Goal: Information Seeking & Learning: Learn about a topic

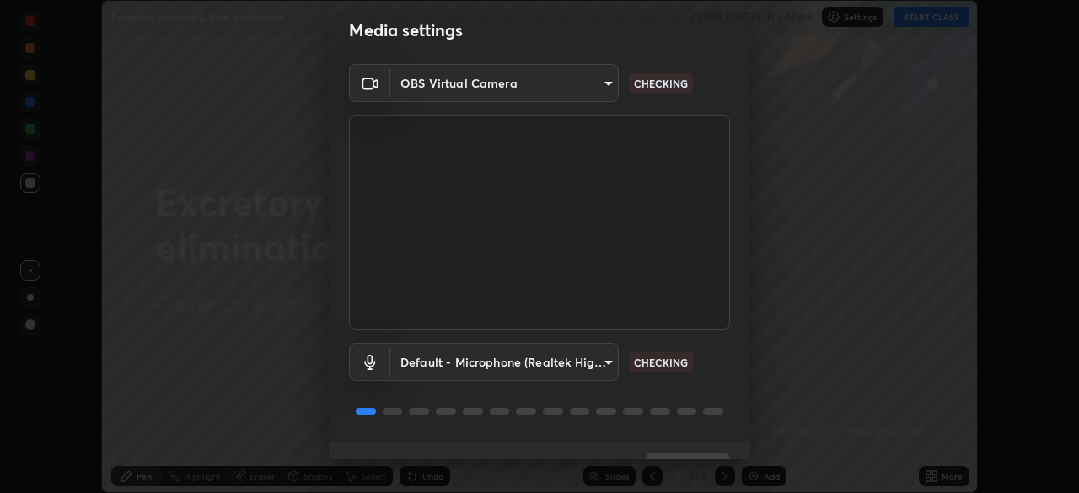
scroll to position [60, 0]
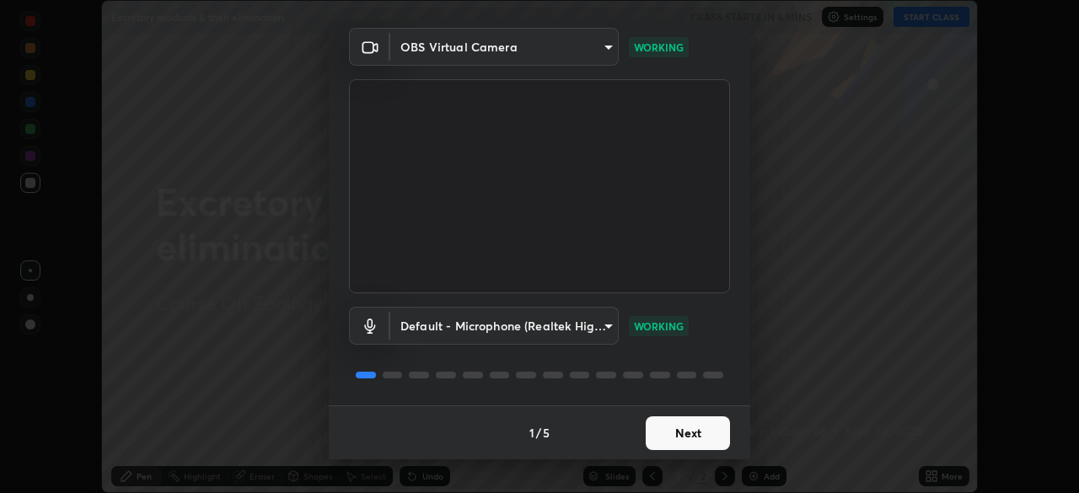
click at [707, 435] on button "Next" at bounding box center [688, 433] width 84 height 34
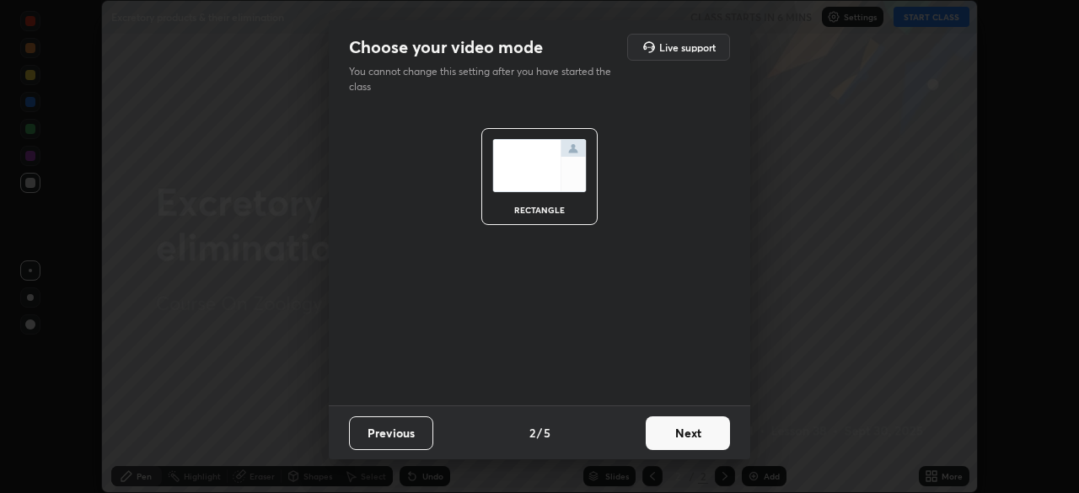
scroll to position [0, 0]
click at [709, 435] on button "Next" at bounding box center [688, 433] width 84 height 34
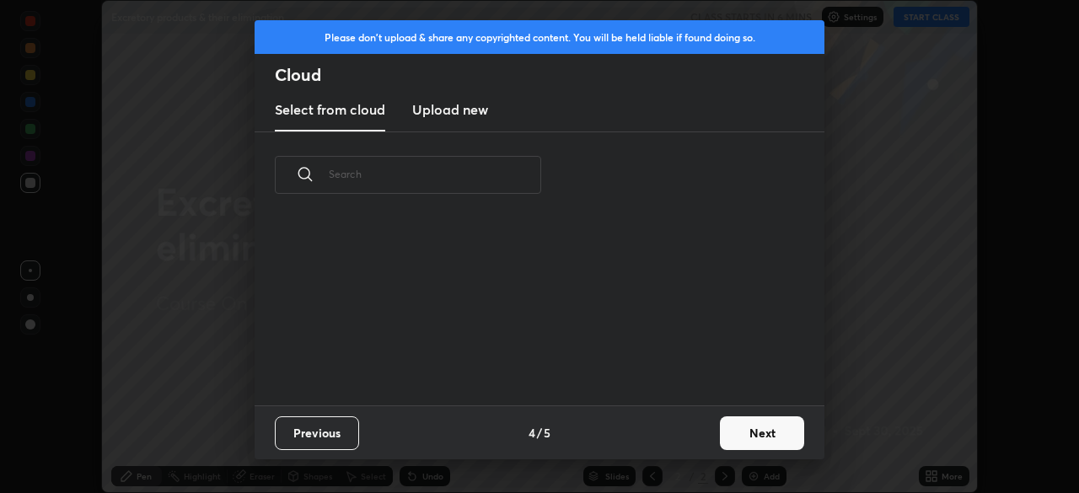
click at [720, 438] on button "Next" at bounding box center [762, 433] width 84 height 34
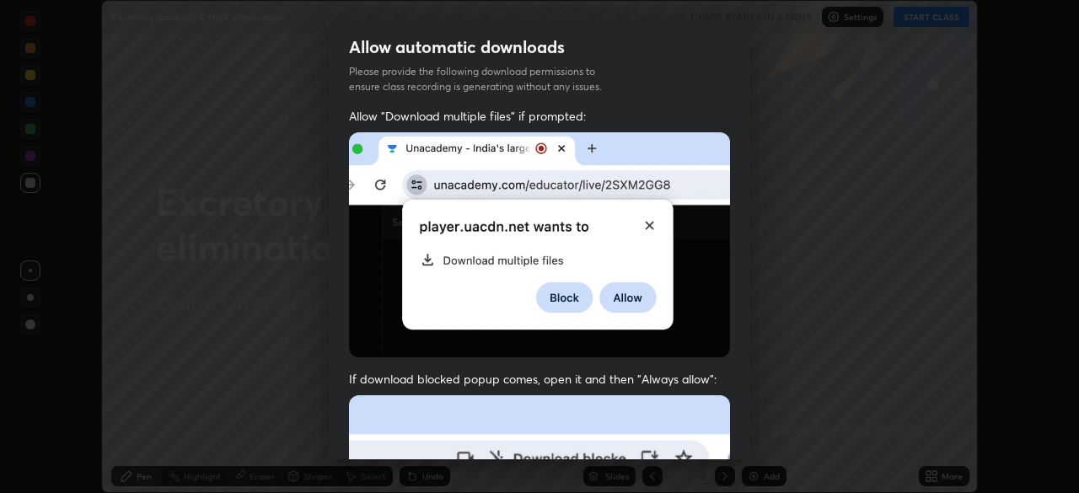
click at [727, 442] on div "Allow "Download multiple files" if prompted: If download blocked popup comes, o…" at bounding box center [539, 463] width 421 height 710
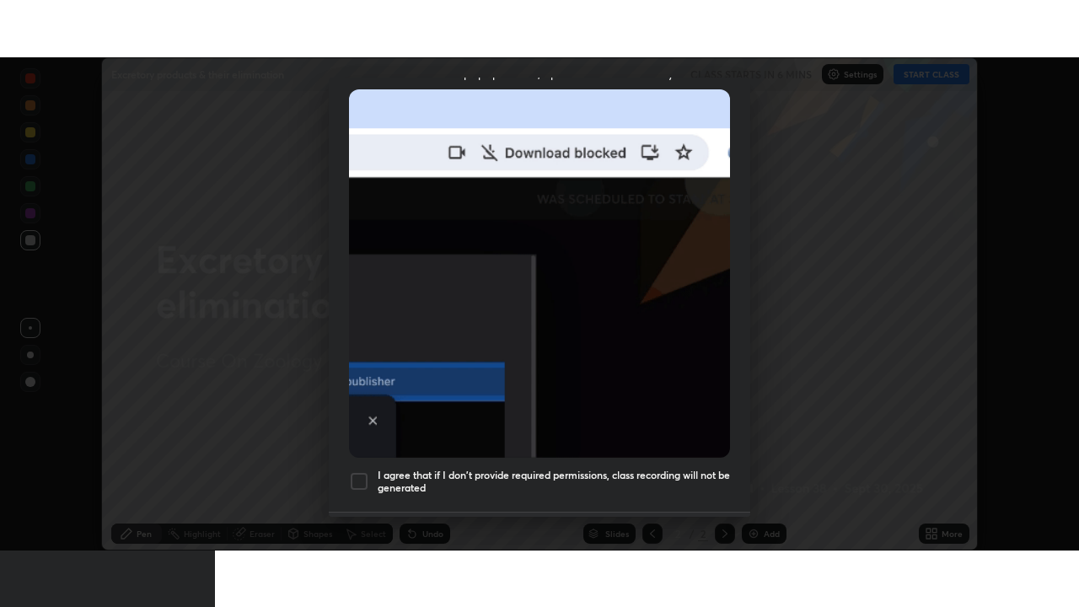
scroll to position [404, 0]
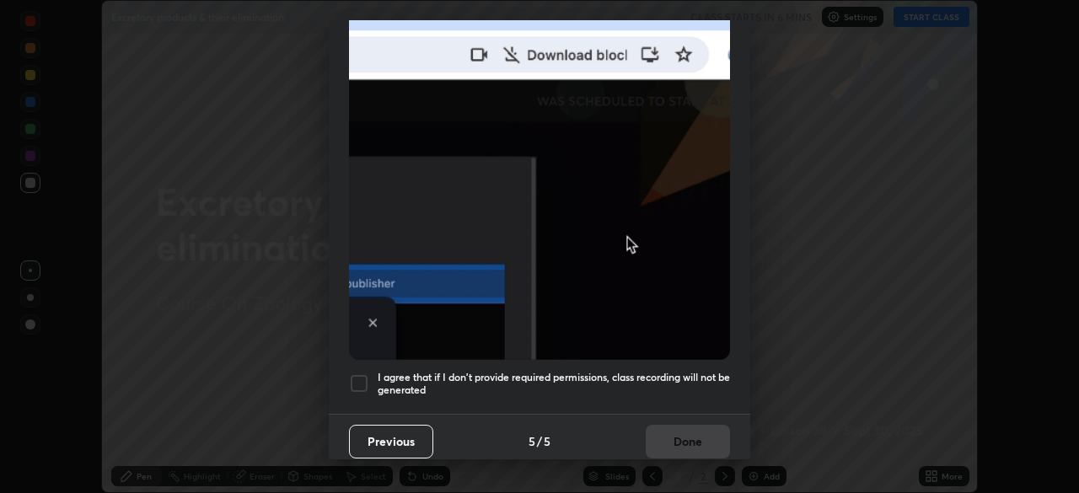
click at [685, 383] on h5 "I agree that if I don't provide required permissions, class recording will not …" at bounding box center [554, 384] width 352 height 26
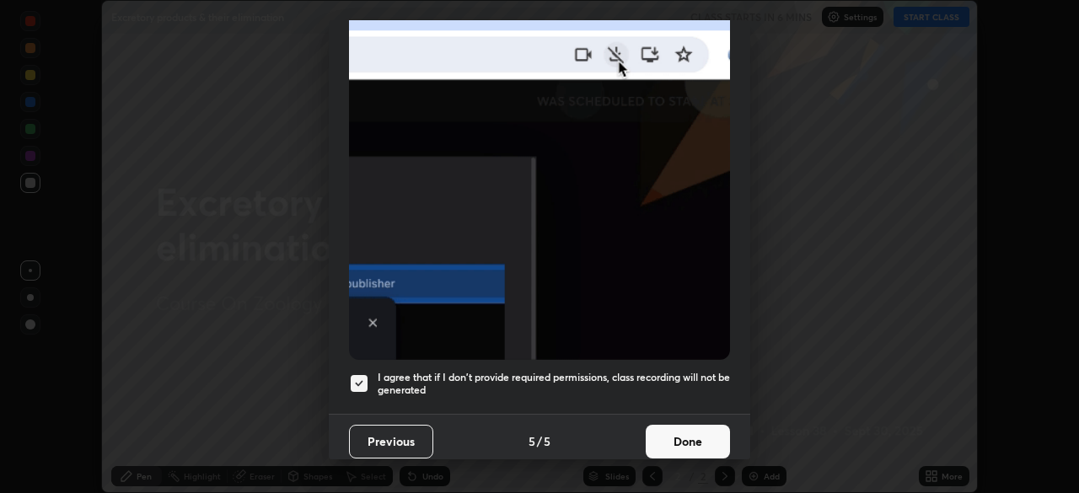
click at [707, 371] on h5 "I agree that if I don't provide required permissions, class recording will not …" at bounding box center [554, 384] width 352 height 26
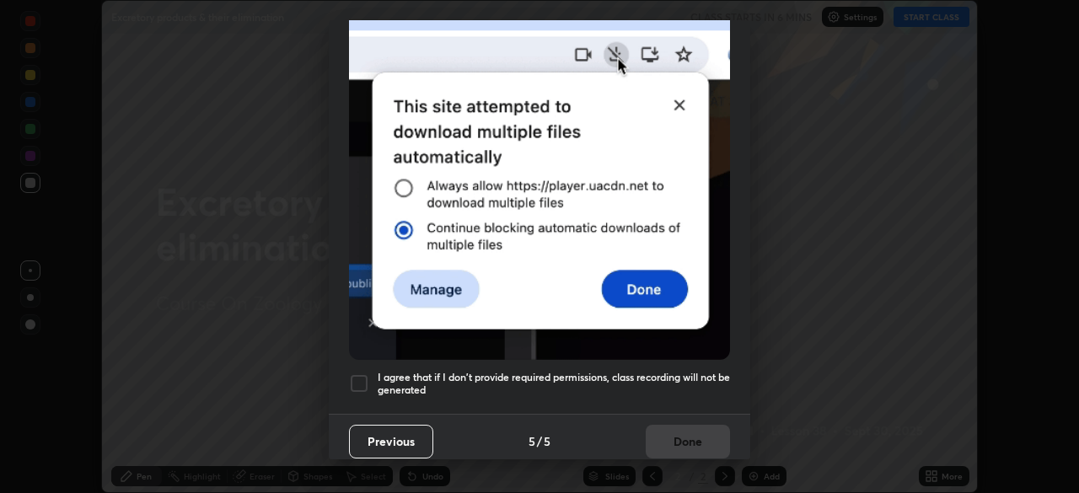
click at [699, 373] on h5 "I agree that if I don't provide required permissions, class recording will not …" at bounding box center [554, 384] width 352 height 26
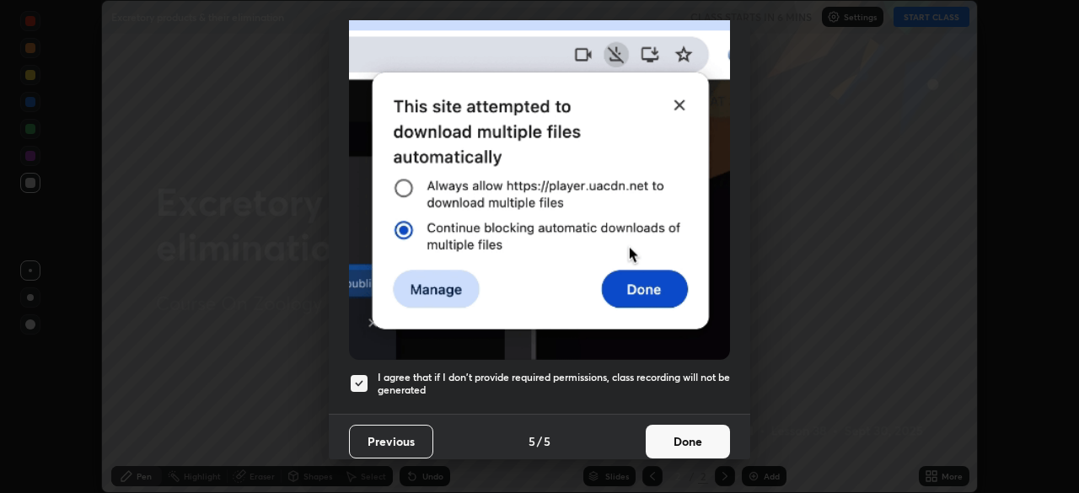
click at [697, 426] on button "Done" at bounding box center [688, 442] width 84 height 34
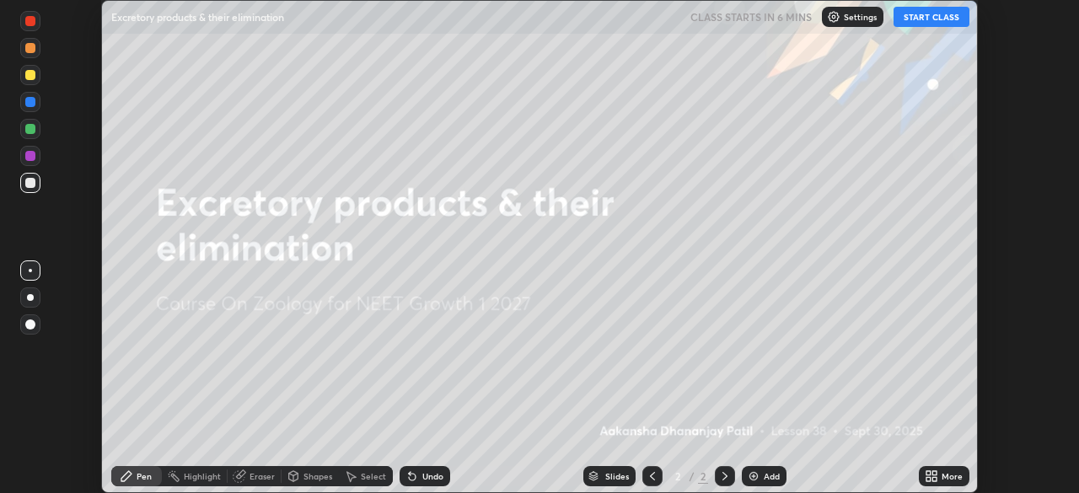
click at [935, 480] on icon at bounding box center [934, 479] width 4 height 4
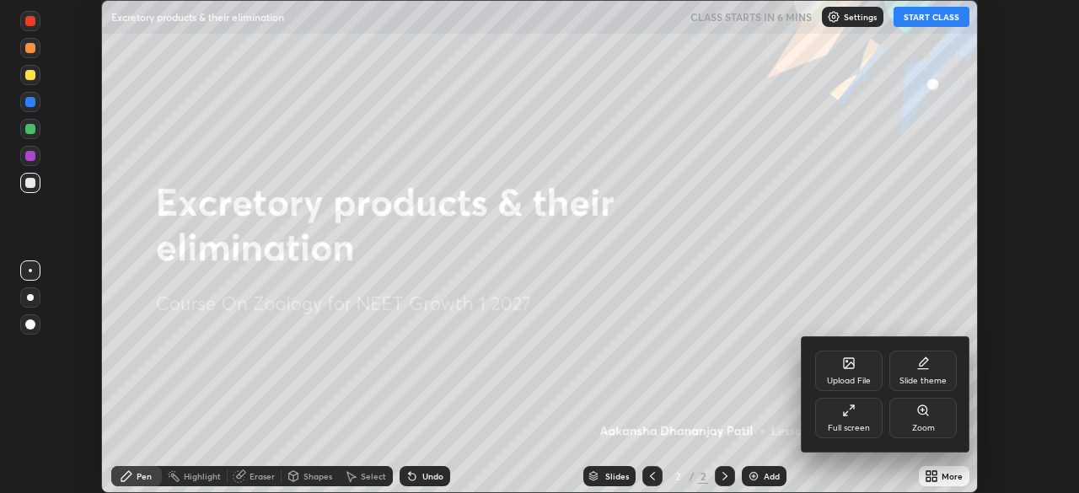
click at [858, 424] on div "Full screen" at bounding box center [849, 428] width 42 height 8
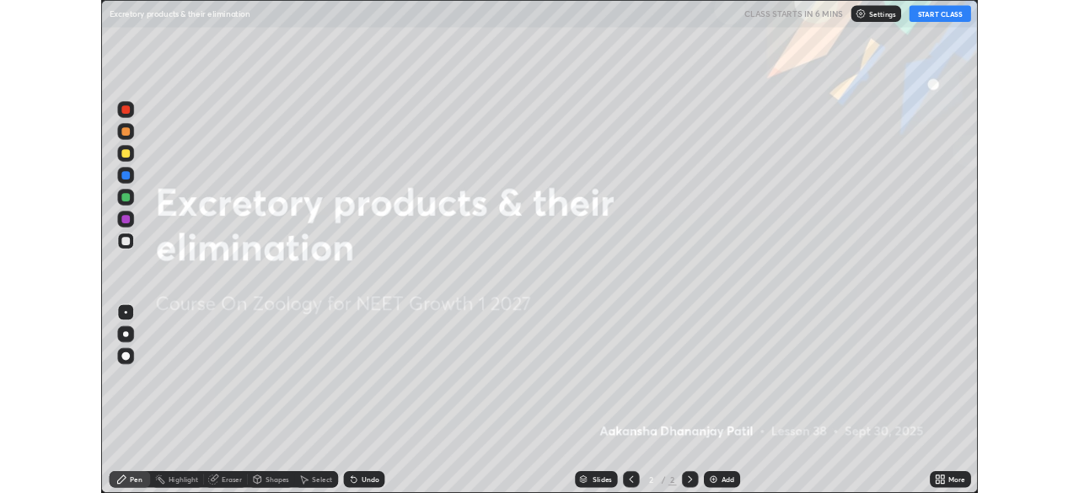
scroll to position [607, 1079]
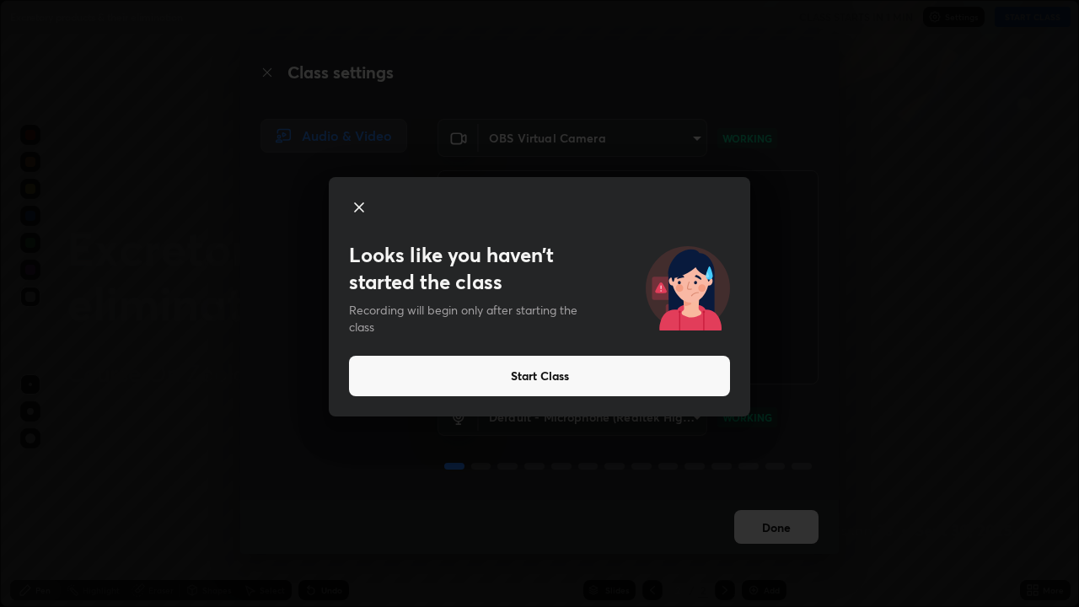
click at [332, 492] on div "Looks like you haven’t started the class Recording will begin only after starti…" at bounding box center [539, 303] width 1079 height 607
click at [532, 492] on div "Looks like you haven’t started the class Recording will begin only after starti…" at bounding box center [539, 303] width 1079 height 607
click at [676, 386] on button "Start Class" at bounding box center [539, 376] width 381 height 40
click at [651, 373] on video at bounding box center [627, 277] width 381 height 214
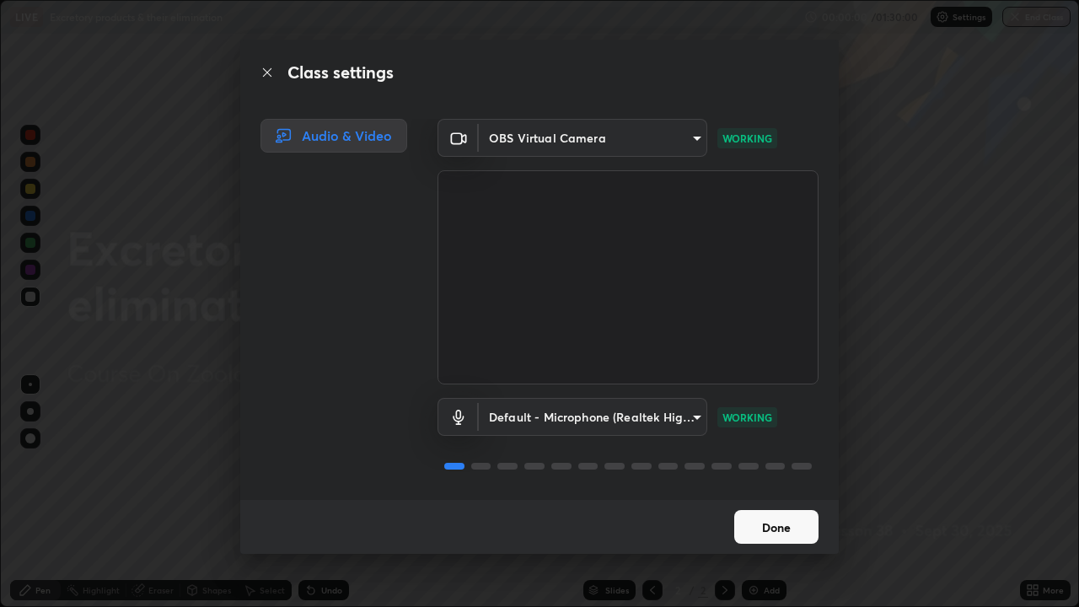
click at [769, 492] on button "Done" at bounding box center [776, 527] width 84 height 34
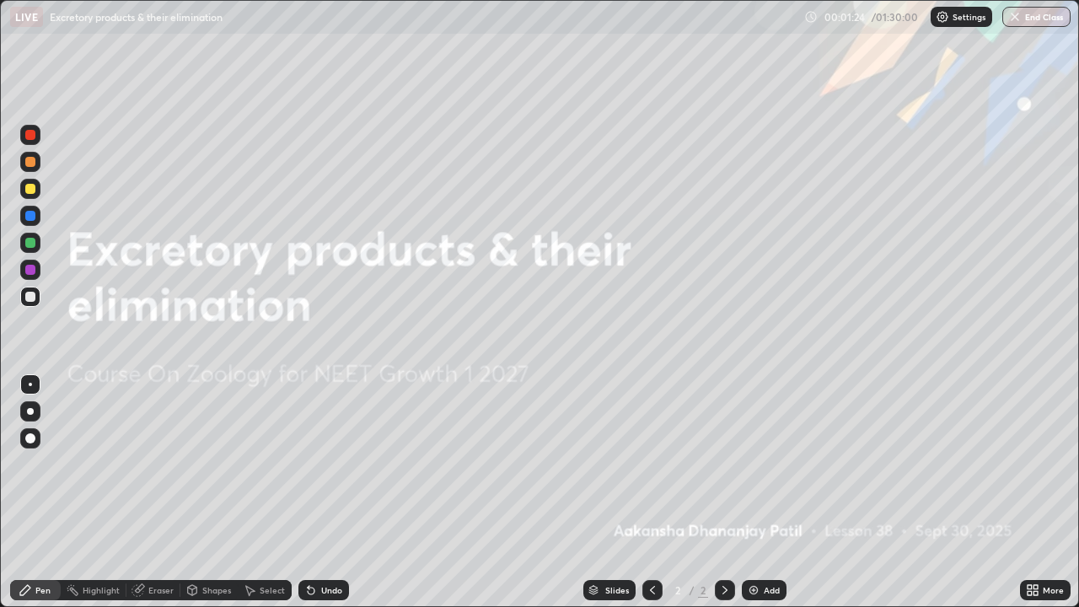
click at [748, 492] on img at bounding box center [753, 589] width 13 height 13
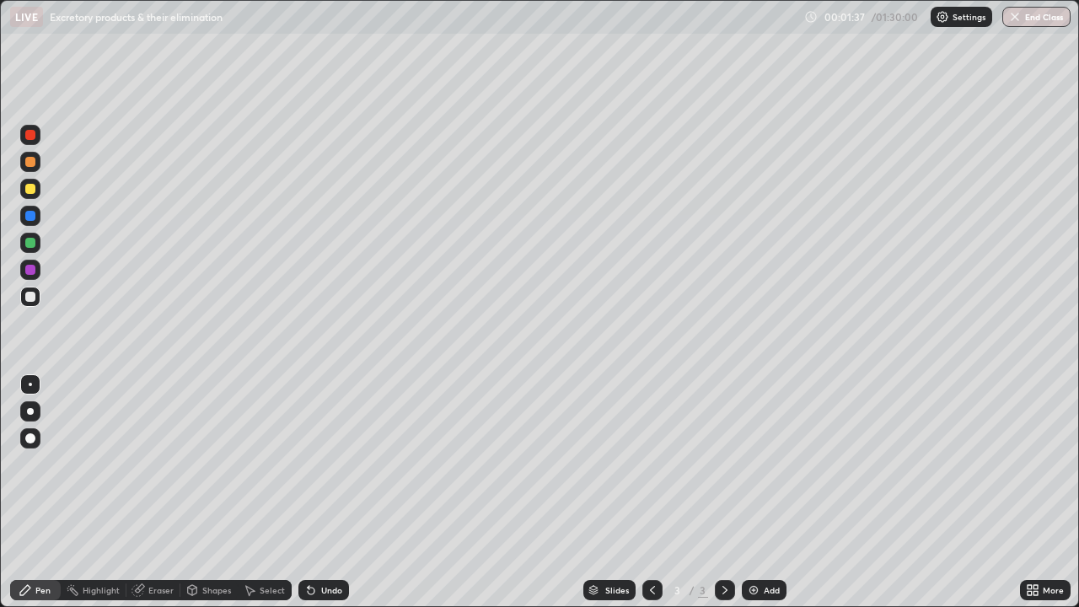
click at [33, 303] on div at bounding box center [30, 297] width 20 height 20
click at [29, 298] on div at bounding box center [30, 297] width 10 height 10
click at [40, 382] on div at bounding box center [30, 384] width 20 height 20
click at [28, 299] on div at bounding box center [30, 297] width 10 height 10
click at [36, 299] on div at bounding box center [30, 297] width 20 height 20
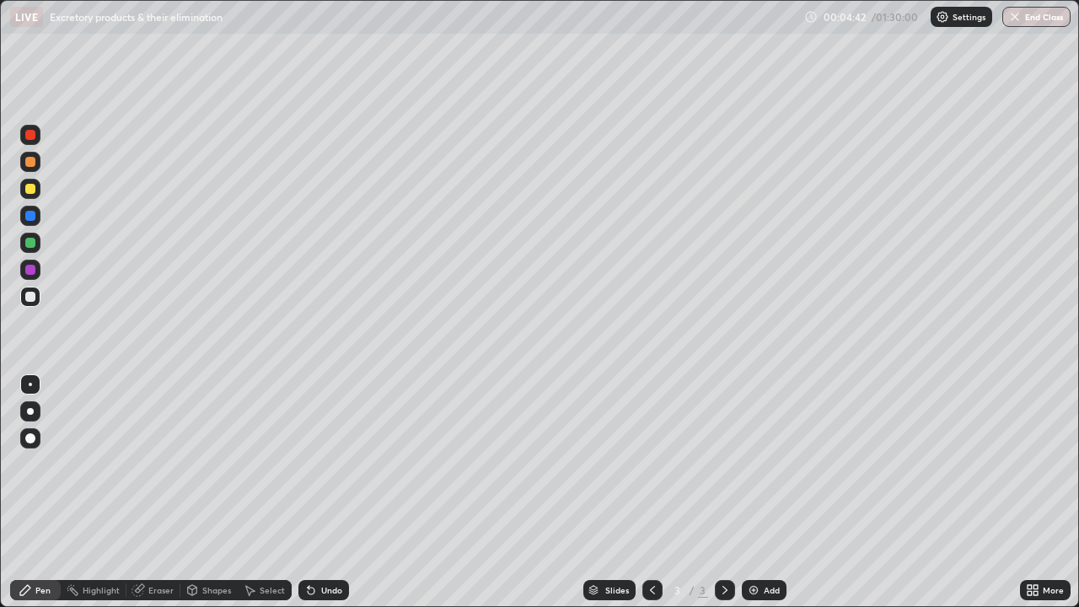
click at [321, 492] on div "Undo" at bounding box center [331, 590] width 21 height 8
click at [316, 492] on div "Undo" at bounding box center [323, 590] width 51 height 20
click at [318, 492] on div "Undo" at bounding box center [323, 590] width 51 height 20
click at [29, 249] on div at bounding box center [30, 243] width 20 height 20
click at [321, 492] on div "Undo" at bounding box center [331, 590] width 21 height 8
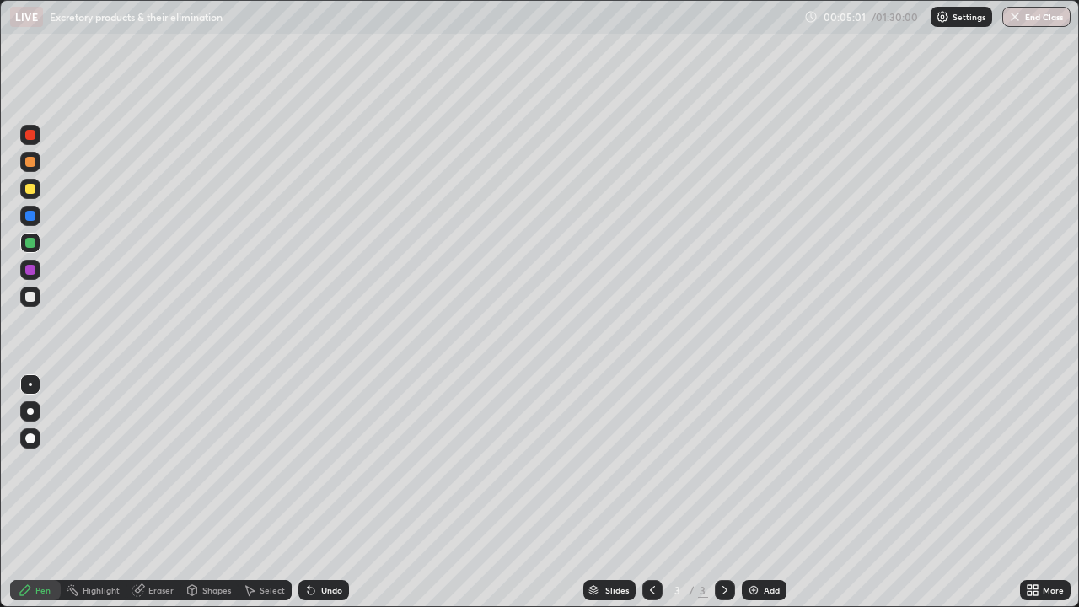
click at [163, 492] on div "Eraser" at bounding box center [160, 590] width 25 height 8
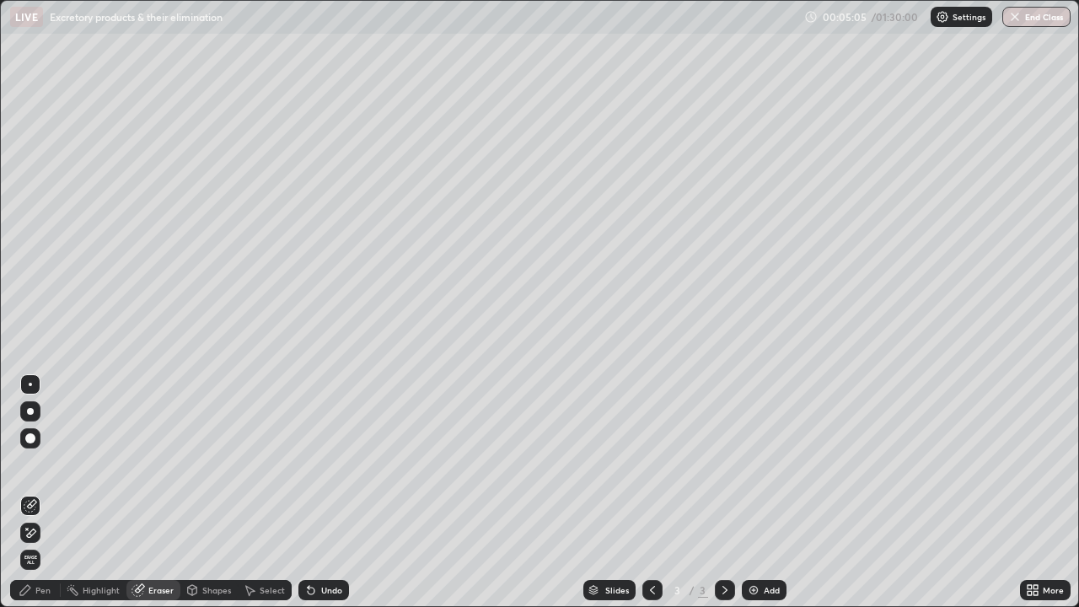
click at [27, 492] on icon at bounding box center [25, 589] width 13 height 13
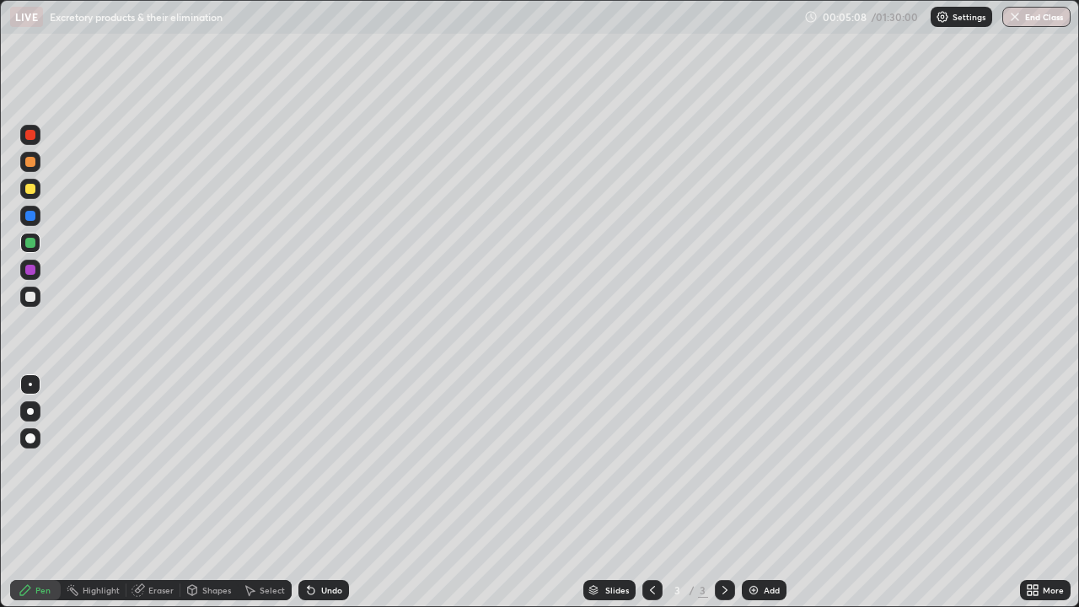
click at [321, 492] on div "Undo" at bounding box center [331, 590] width 21 height 8
click at [29, 294] on div at bounding box center [30, 297] width 10 height 10
click at [33, 188] on div at bounding box center [30, 189] width 10 height 10
click at [319, 492] on div "Undo" at bounding box center [323, 590] width 51 height 20
click at [30, 290] on div at bounding box center [30, 297] width 20 height 20
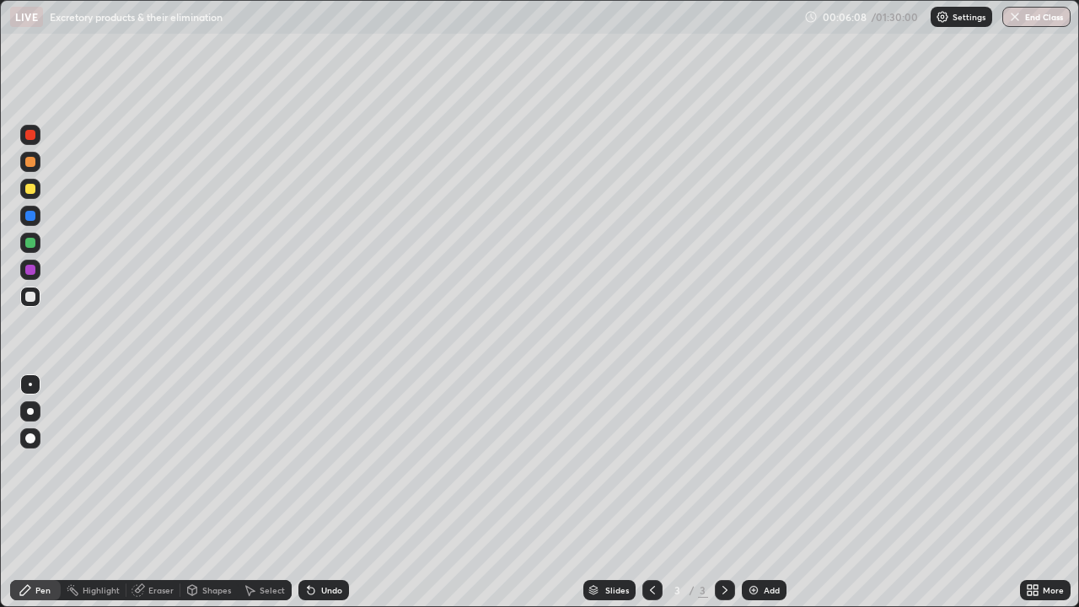
click at [30, 192] on div at bounding box center [30, 189] width 10 height 10
click at [31, 222] on div at bounding box center [30, 216] width 20 height 20
click at [30, 298] on div at bounding box center [30, 297] width 10 height 10
click at [33, 261] on div at bounding box center [30, 270] width 20 height 20
click at [37, 244] on div at bounding box center [30, 243] width 20 height 20
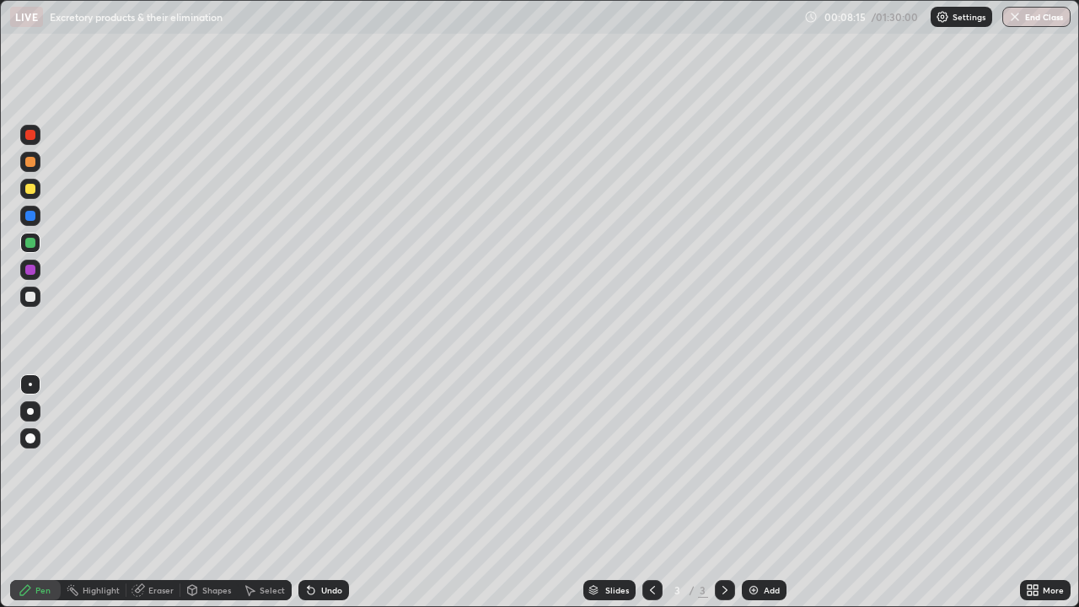
click at [30, 270] on div at bounding box center [30, 270] width 10 height 10
click at [36, 293] on div at bounding box center [30, 297] width 20 height 20
click at [761, 492] on div "Add" at bounding box center [764, 590] width 45 height 20
click at [31, 297] on div at bounding box center [30, 297] width 10 height 10
click at [28, 263] on div at bounding box center [30, 270] width 20 height 20
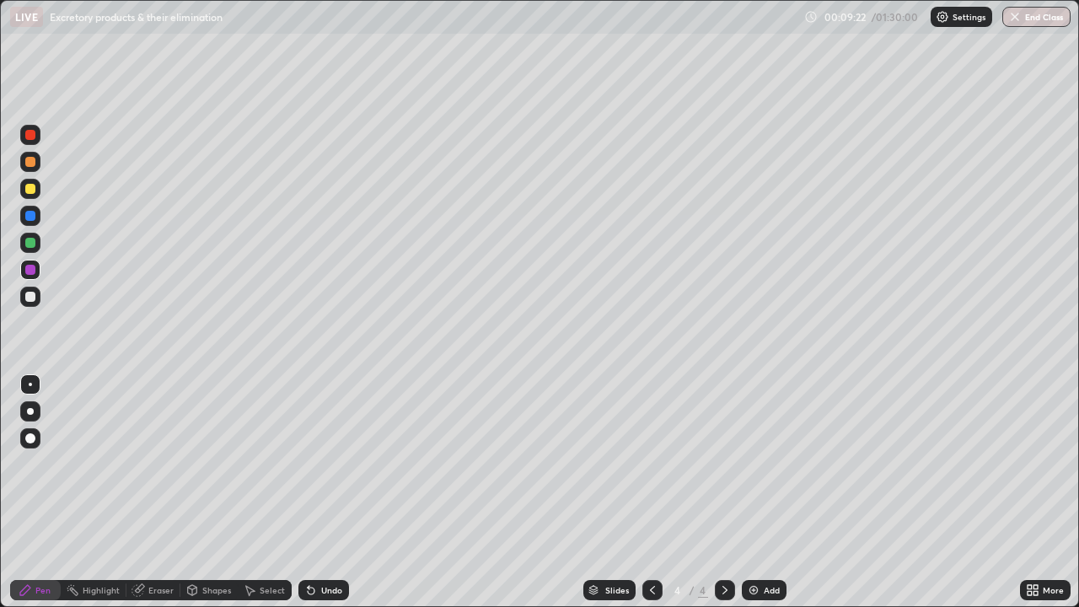
click at [30, 244] on div at bounding box center [30, 243] width 10 height 10
click at [29, 292] on div at bounding box center [30, 297] width 10 height 10
click at [31, 190] on div at bounding box center [30, 189] width 10 height 10
click at [37, 196] on div at bounding box center [30, 189] width 20 height 20
click at [31, 297] on div at bounding box center [30, 297] width 10 height 10
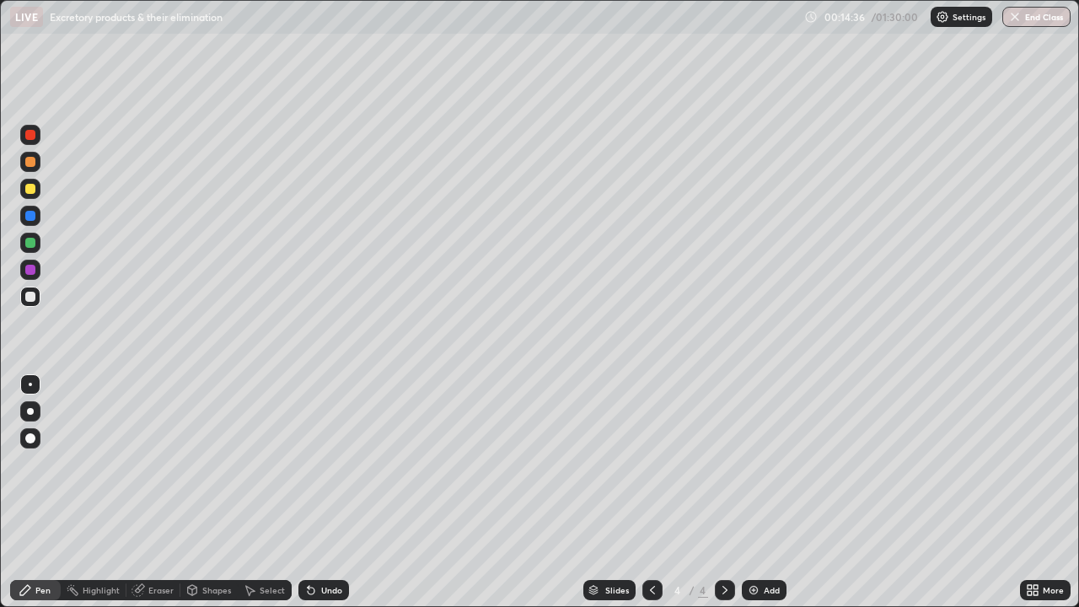
click at [721, 492] on icon at bounding box center [724, 589] width 13 height 13
click at [757, 492] on img at bounding box center [753, 589] width 13 height 13
click at [29, 306] on div at bounding box center [30, 297] width 20 height 20
click at [33, 304] on div at bounding box center [30, 297] width 20 height 20
click at [23, 299] on div at bounding box center [30, 297] width 20 height 20
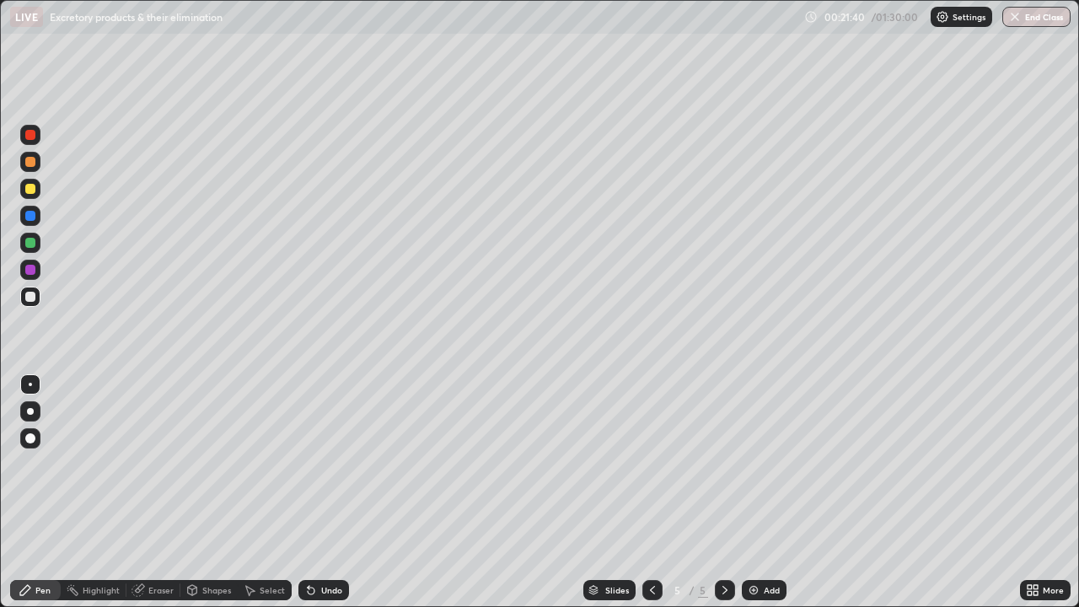
click at [767, 492] on div "Add" at bounding box center [764, 590] width 45 height 20
click at [29, 300] on div at bounding box center [30, 297] width 10 height 10
click at [29, 136] on div at bounding box center [30, 135] width 10 height 10
click at [28, 300] on div at bounding box center [30, 297] width 10 height 10
click at [26, 218] on div at bounding box center [30, 216] width 10 height 10
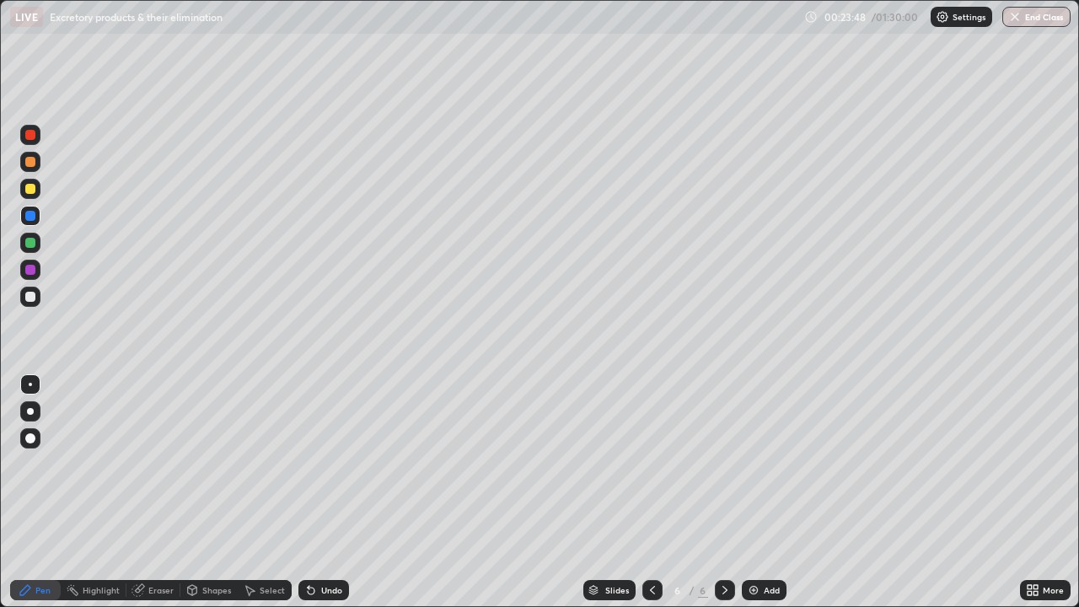
click at [28, 293] on div at bounding box center [30, 297] width 10 height 10
click at [35, 190] on div at bounding box center [30, 189] width 10 height 10
click at [30, 164] on div at bounding box center [30, 162] width 10 height 10
click at [161, 492] on div "Eraser" at bounding box center [153, 590] width 54 height 20
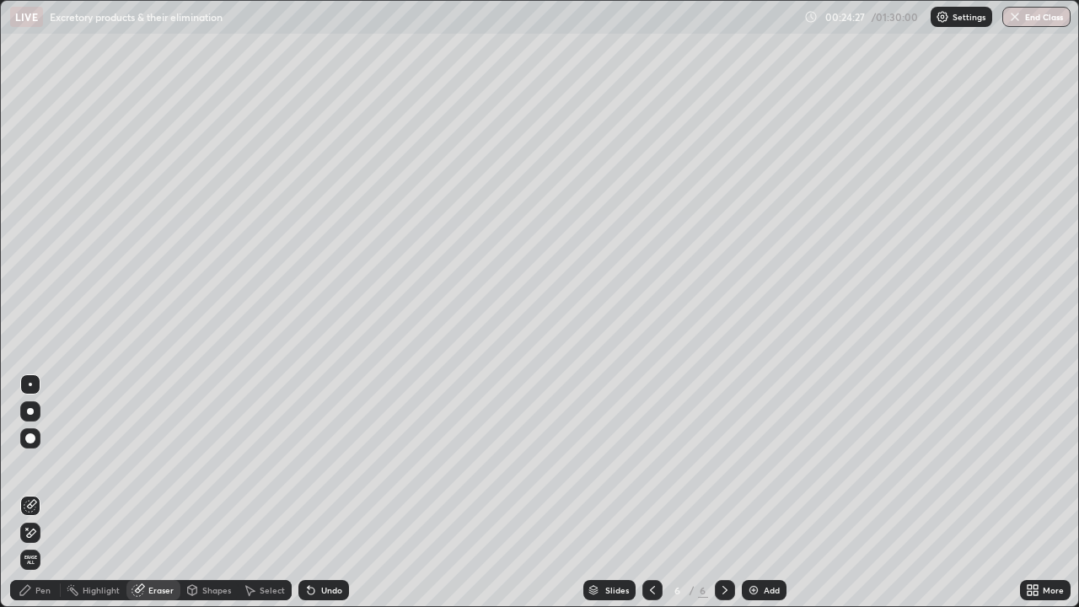
click at [163, 492] on div "Eraser" at bounding box center [153, 590] width 54 height 20
click at [56, 492] on div "Pen" at bounding box center [35, 590] width 51 height 20
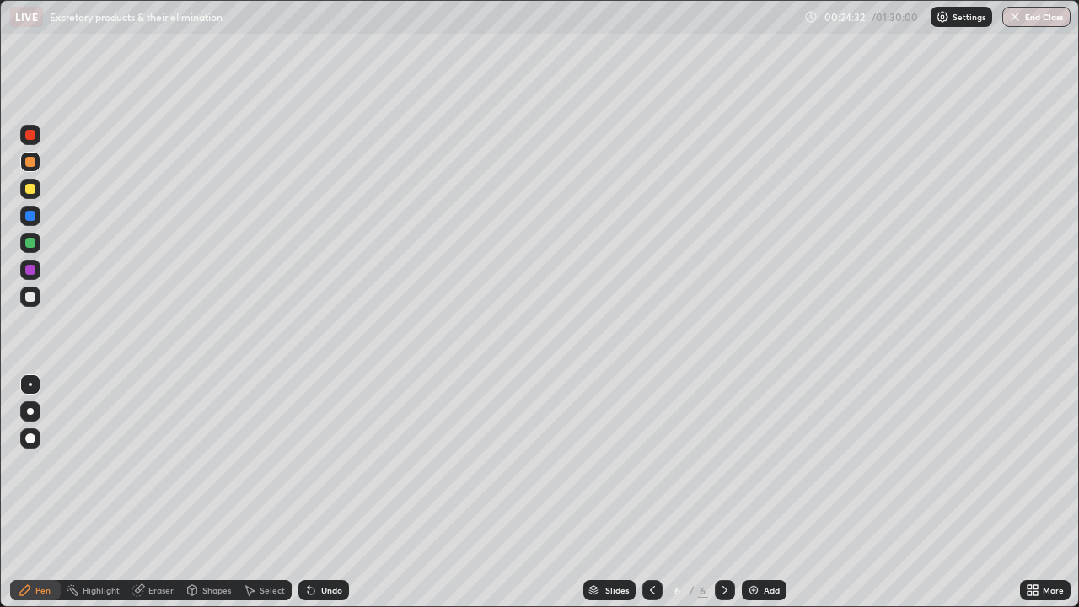
click at [36, 297] on div at bounding box center [30, 297] width 20 height 20
click at [31, 243] on div at bounding box center [30, 243] width 10 height 10
click at [40, 218] on div at bounding box center [30, 216] width 20 height 20
click at [36, 198] on div at bounding box center [30, 189] width 20 height 20
click at [30, 217] on div at bounding box center [30, 216] width 10 height 10
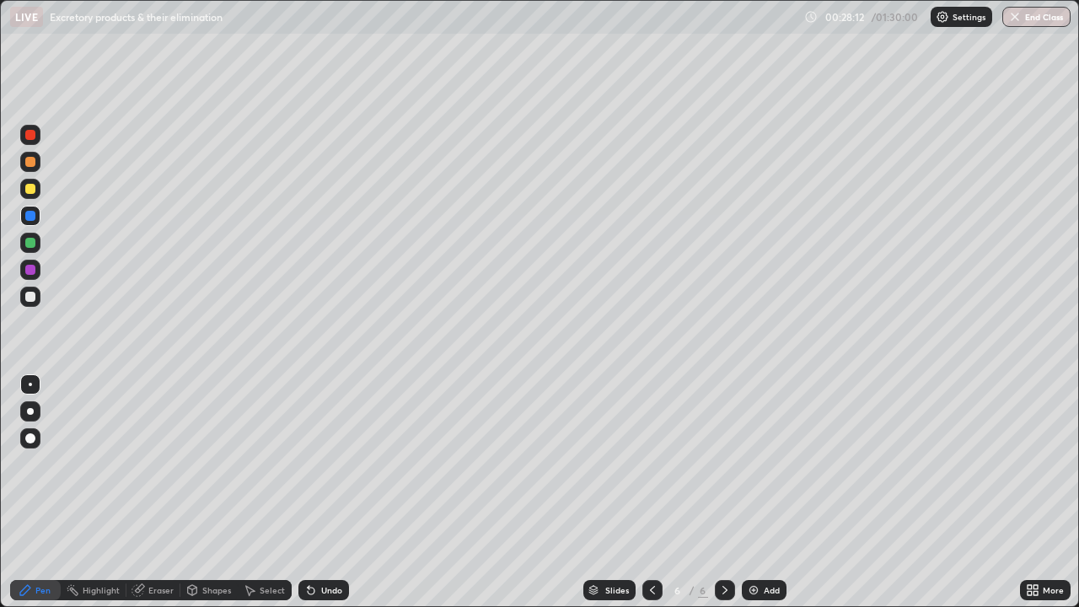
click at [30, 163] on div at bounding box center [30, 162] width 10 height 10
click at [650, 492] on icon at bounding box center [652, 590] width 5 height 8
click at [651, 492] on icon at bounding box center [652, 589] width 13 height 13
click at [722, 492] on icon at bounding box center [724, 589] width 13 height 13
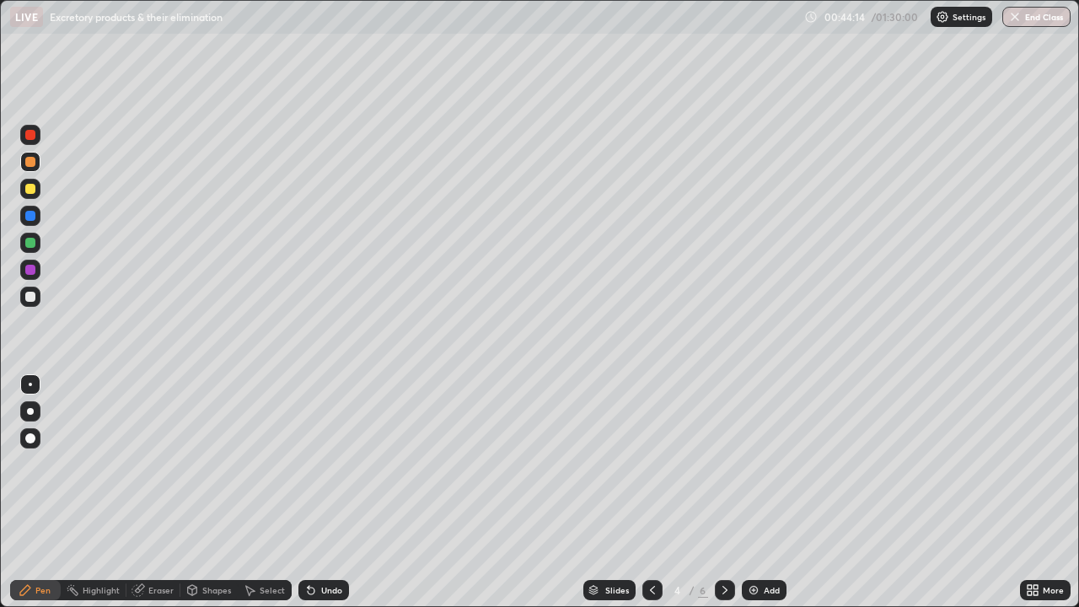
click at [718, 492] on icon at bounding box center [724, 589] width 13 height 13
click at [642, 492] on div at bounding box center [652, 590] width 20 height 20
click at [723, 492] on icon at bounding box center [724, 589] width 13 height 13
click at [1029, 492] on icon at bounding box center [1029, 587] width 4 height 4
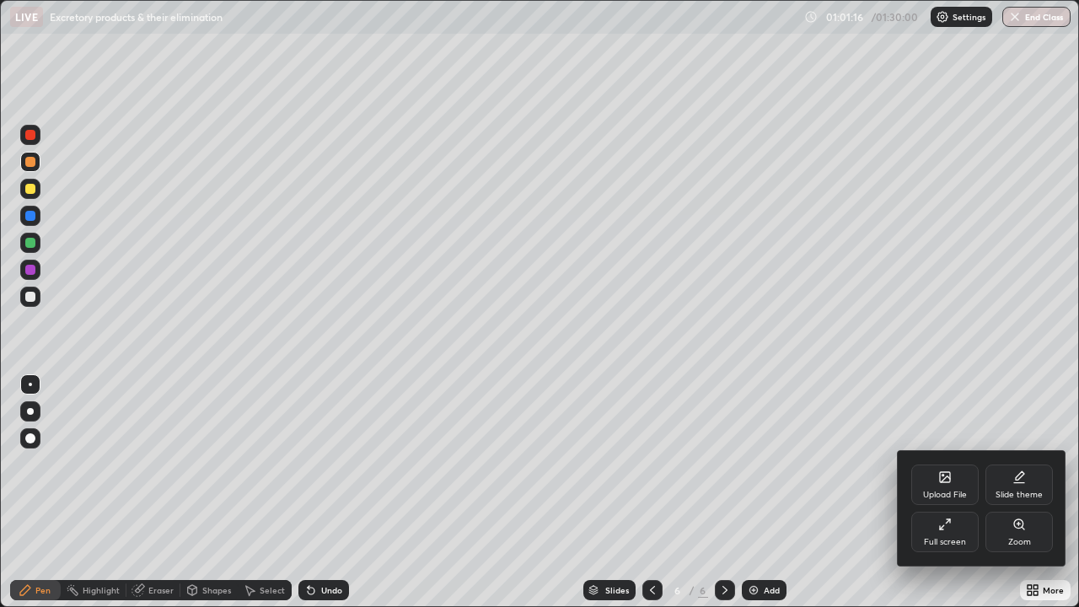
click at [945, 492] on div "Full screen" at bounding box center [944, 532] width 67 height 40
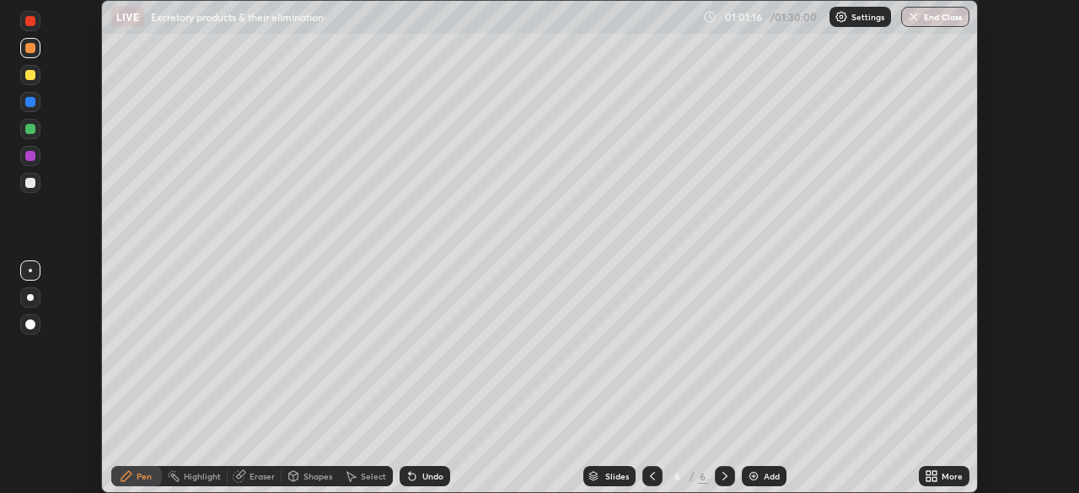
scroll to position [83788, 83202]
click at [934, 479] on icon at bounding box center [934, 479] width 4 height 4
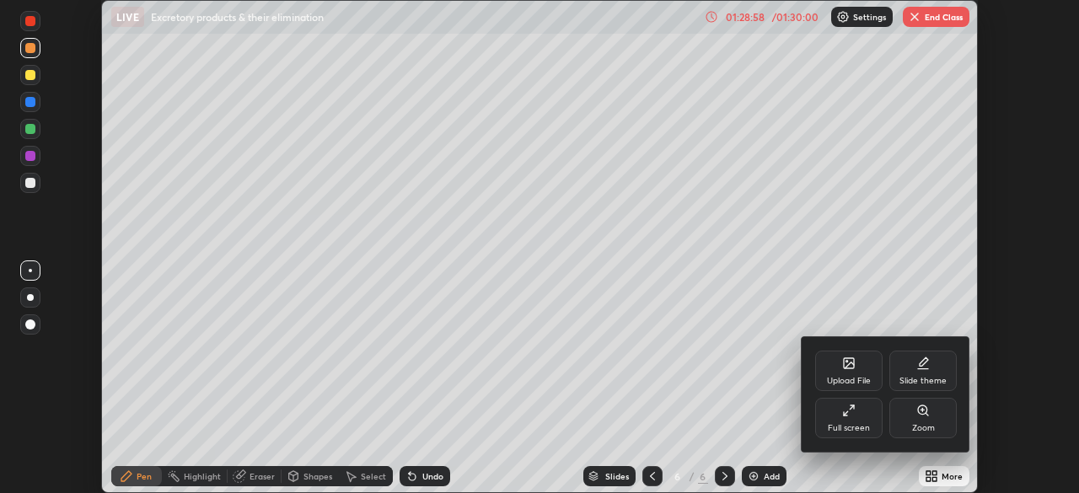
click at [943, 16] on div at bounding box center [539, 246] width 1079 height 493
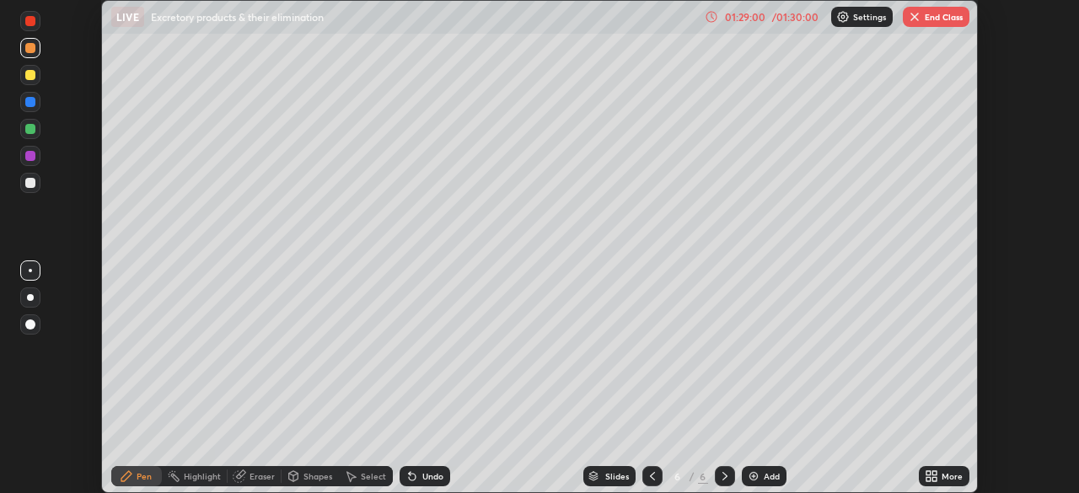
click at [927, 24] on button "End Class" at bounding box center [936, 17] width 67 height 20
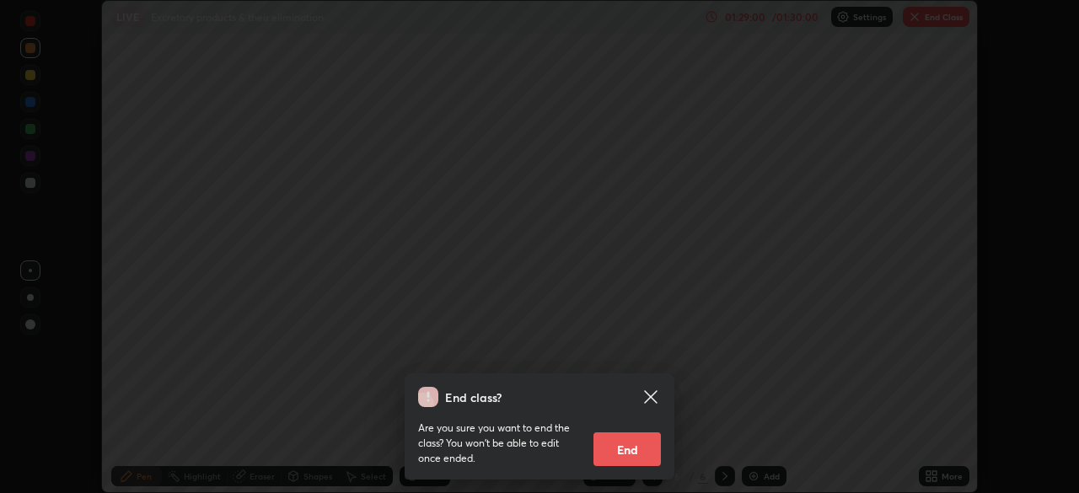
click at [638, 449] on button "End" at bounding box center [626, 449] width 67 height 34
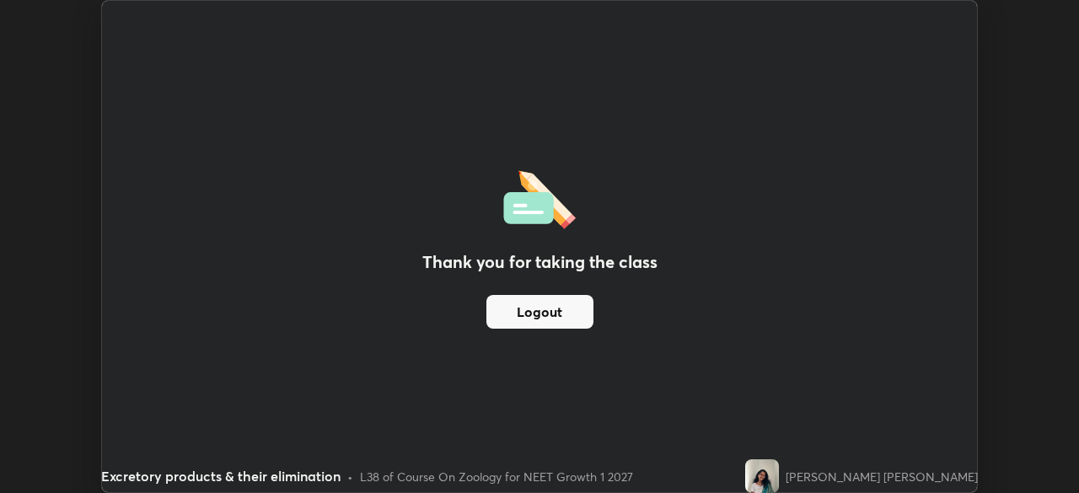
click at [577, 309] on button "Logout" at bounding box center [539, 312] width 107 height 34
